Goal: Find specific page/section: Find specific page/section

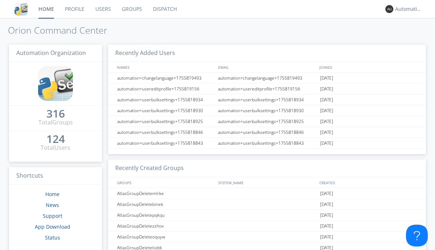
click at [164, 9] on link "Dispatch" at bounding box center [165, 9] width 35 height 18
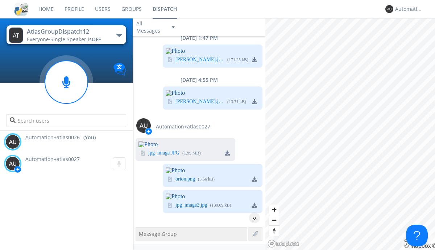
scroll to position [2655, 0]
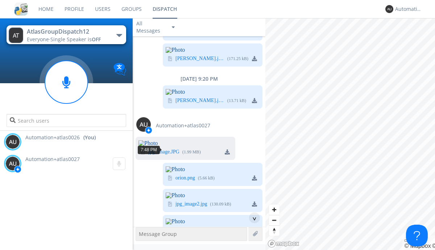
scroll to position [13, 0]
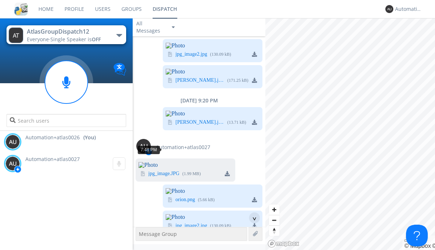
click at [252, 218] on div "^" at bounding box center [254, 218] width 11 height 11
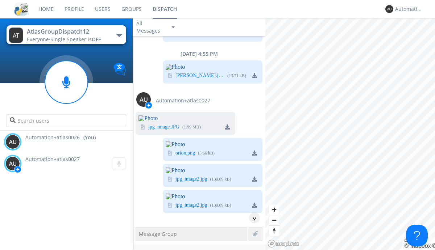
scroll to position [2857, 0]
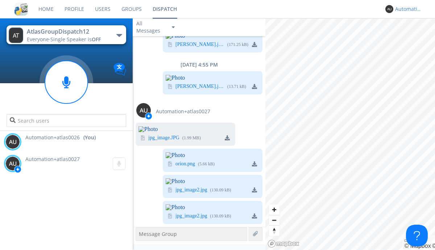
click at [407, 9] on div "Automation+atlas0026" at bounding box center [408, 8] width 27 height 7
